Goal: Find specific page/section: Find specific page/section

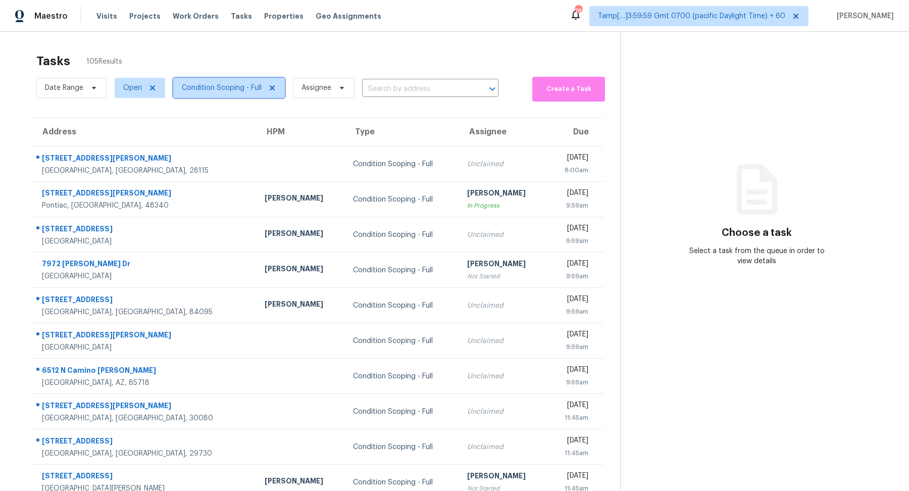
click at [206, 86] on span "Condition Scoping - Full" at bounding box center [222, 88] width 80 height 10
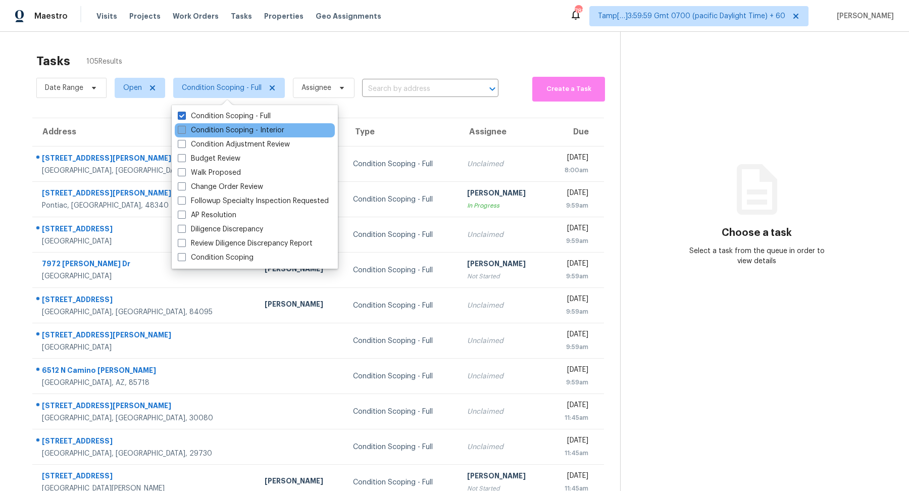
click at [228, 127] on label "Condition Scoping - Interior" at bounding box center [231, 130] width 107 height 10
click at [184, 127] on input "Condition Scoping - Interior" at bounding box center [181, 128] width 7 height 7
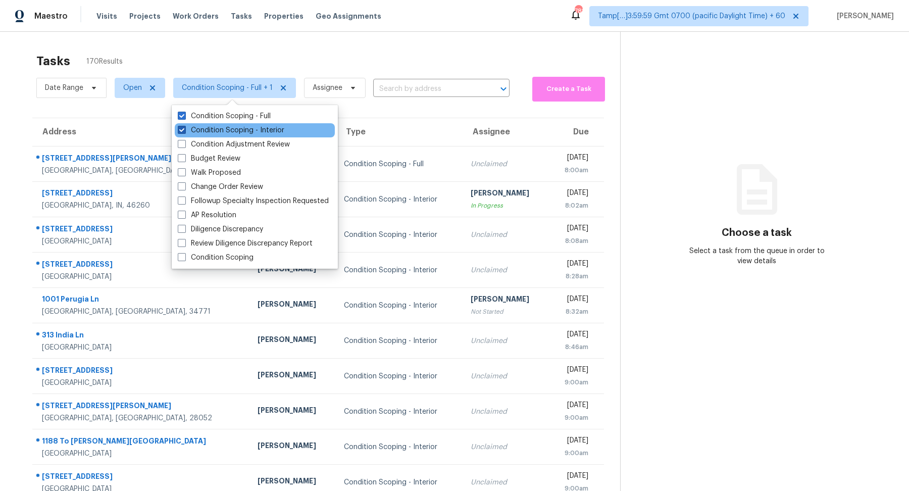
click at [253, 127] on label "Condition Scoping - Interior" at bounding box center [231, 130] width 107 height 10
click at [184, 127] on input "Condition Scoping - Interior" at bounding box center [181, 128] width 7 height 7
checkbox input "false"
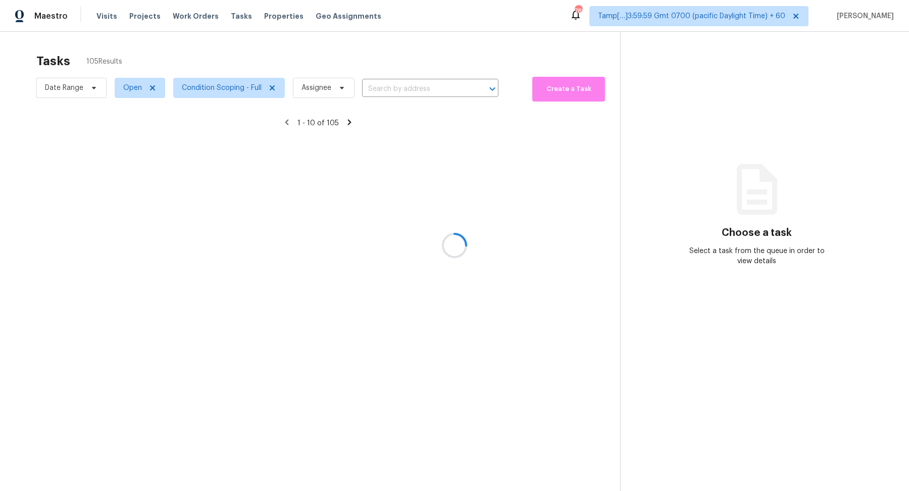
click at [67, 88] on div at bounding box center [454, 245] width 909 height 491
click at [73, 88] on div at bounding box center [454, 245] width 909 height 491
click at [94, 90] on div at bounding box center [454, 245] width 909 height 491
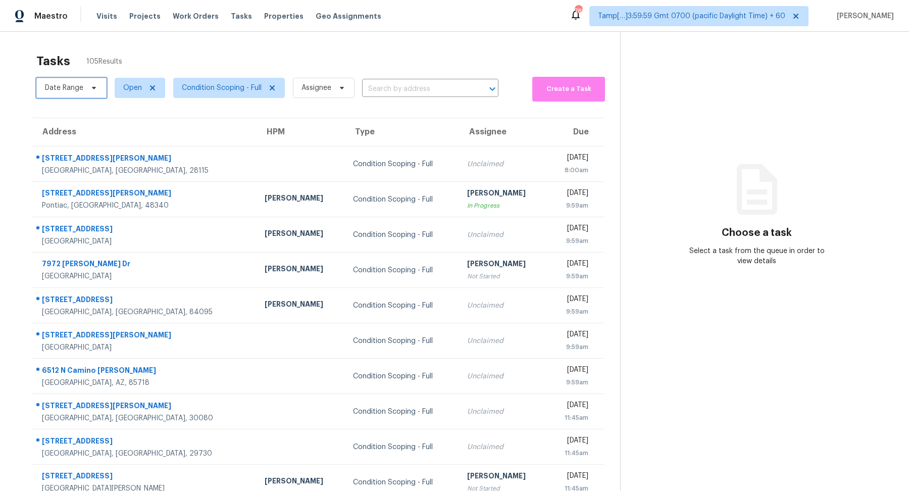
click at [79, 89] on span "Date Range" at bounding box center [64, 88] width 38 height 10
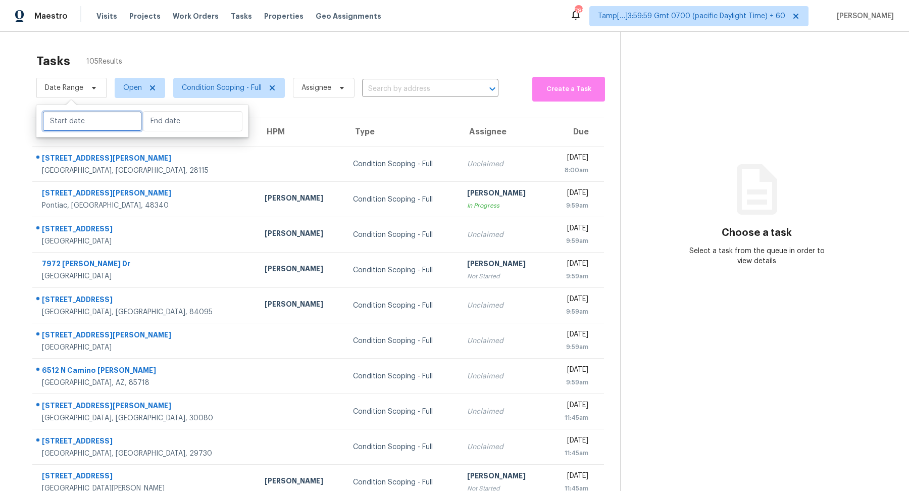
select select "8"
select select "2025"
select select "9"
select select "2025"
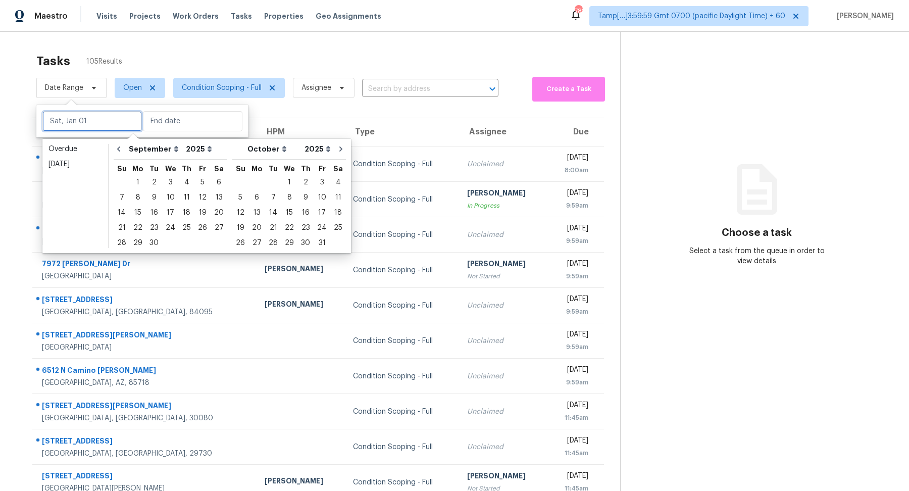
click at [91, 126] on input "text" at bounding box center [91, 121] width 99 height 20
click at [90, 161] on div "[DATE]" at bounding box center [75, 164] width 54 height 10
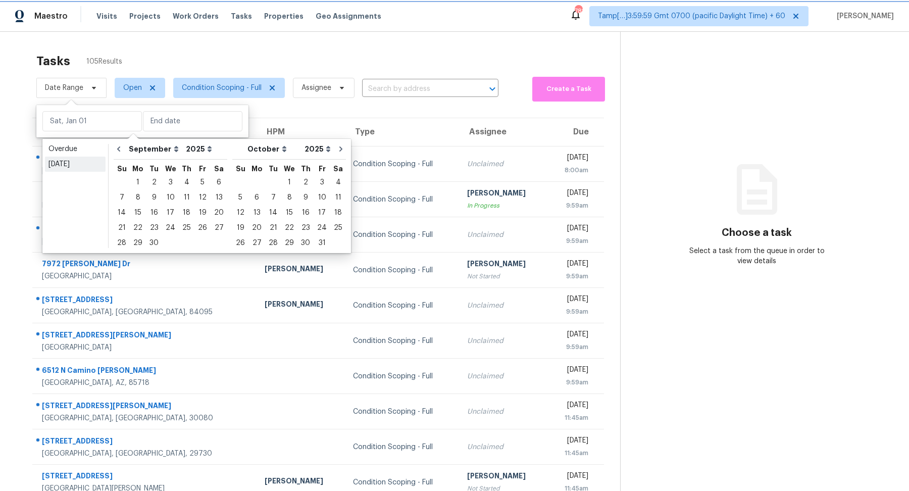
type input "[DATE]"
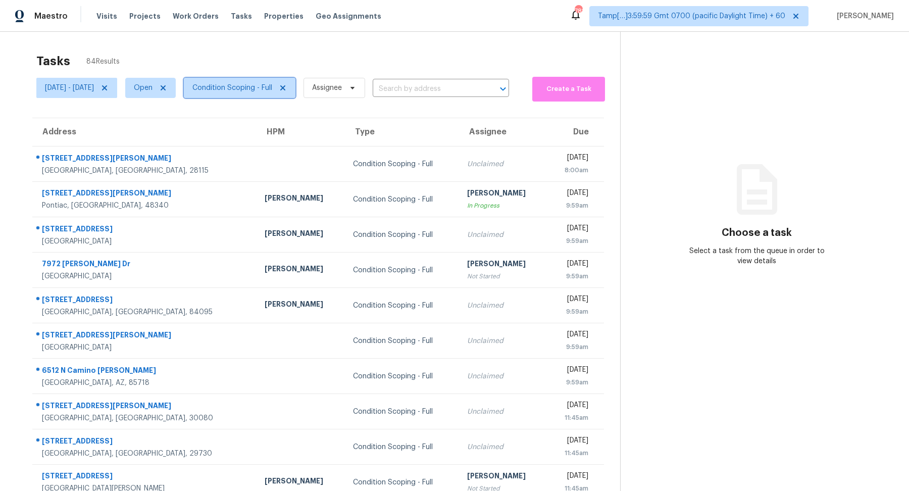
click at [256, 93] on span "Condition Scoping - Full" at bounding box center [240, 88] width 112 height 20
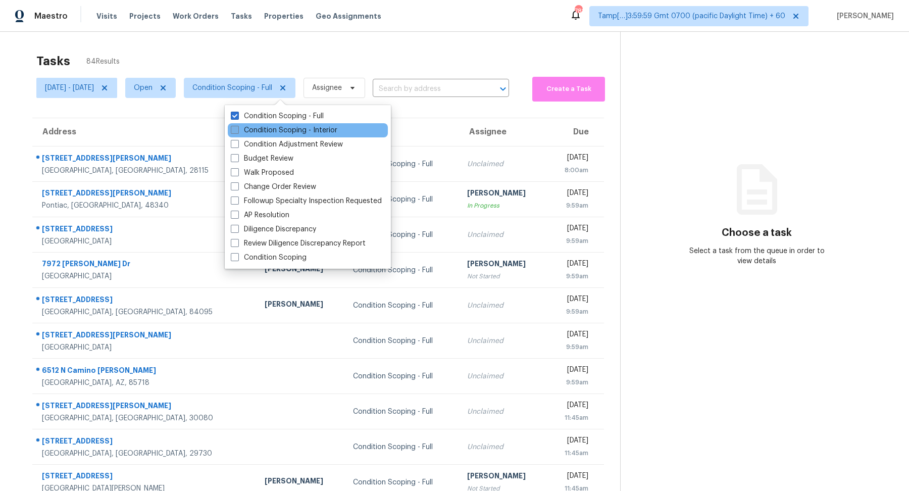
click at [267, 129] on label "Condition Scoping - Interior" at bounding box center [284, 130] width 107 height 10
click at [237, 129] on input "Condition Scoping - Interior" at bounding box center [234, 128] width 7 height 7
checkbox input "true"
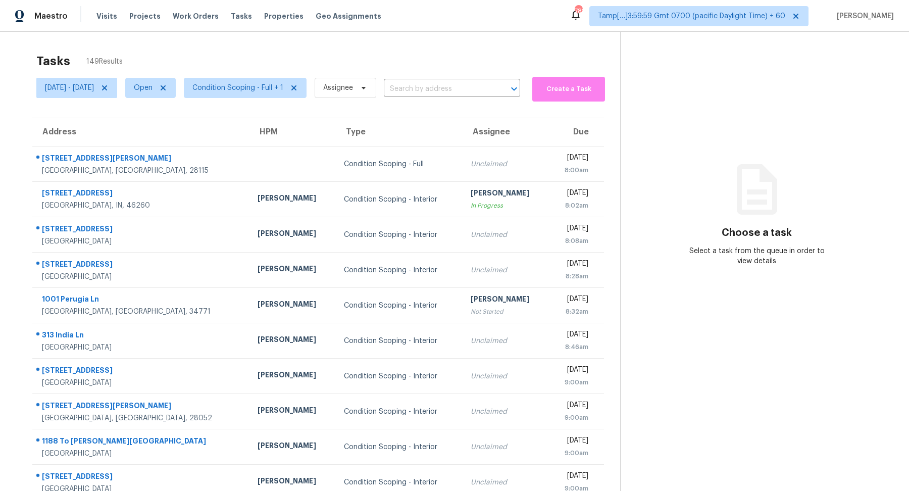
click at [364, 60] on div "Tasks 149 Results" at bounding box center [328, 61] width 584 height 26
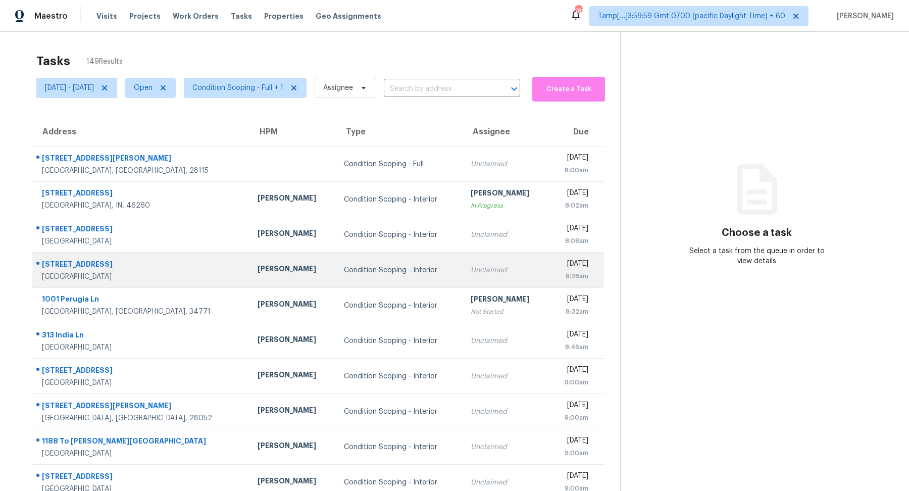
scroll to position [35, 0]
